Goal: Find specific page/section: Find specific page/section

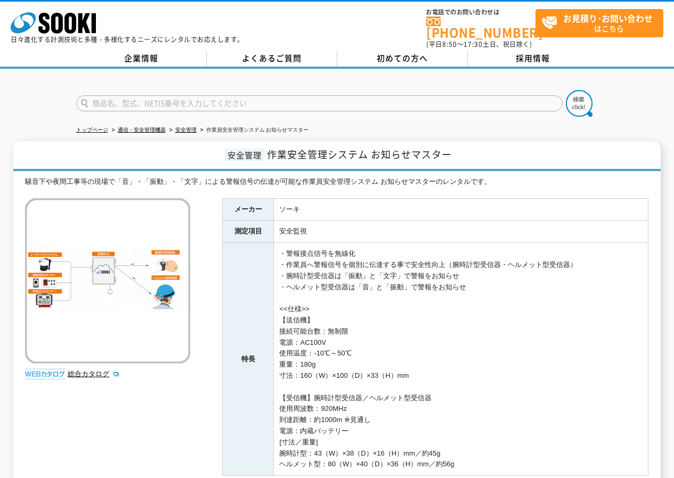
click at [162, 99] on input "text" at bounding box center [319, 103] width 486 height 16
type input "S"
type input "サイトマスター"
click at [566, 90] on button at bounding box center [579, 103] width 27 height 27
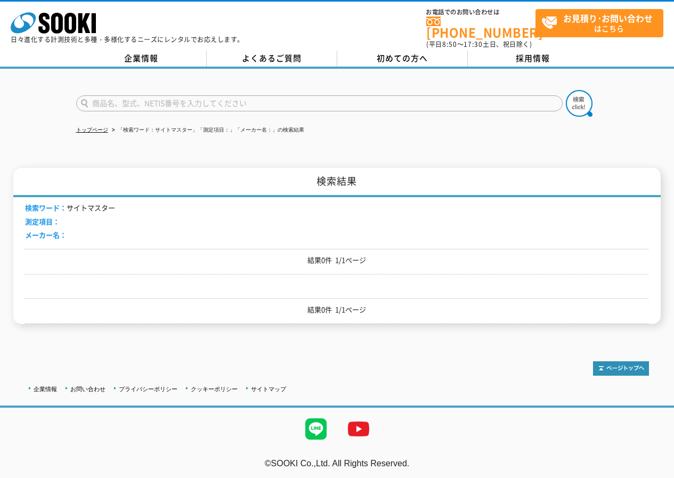
click at [160, 96] on input "text" at bounding box center [319, 103] width 486 height 16
type input "s"
type input "サイトマスター"
click at [566, 90] on button at bounding box center [579, 103] width 27 height 27
